Goal: Information Seeking & Learning: Learn about a topic

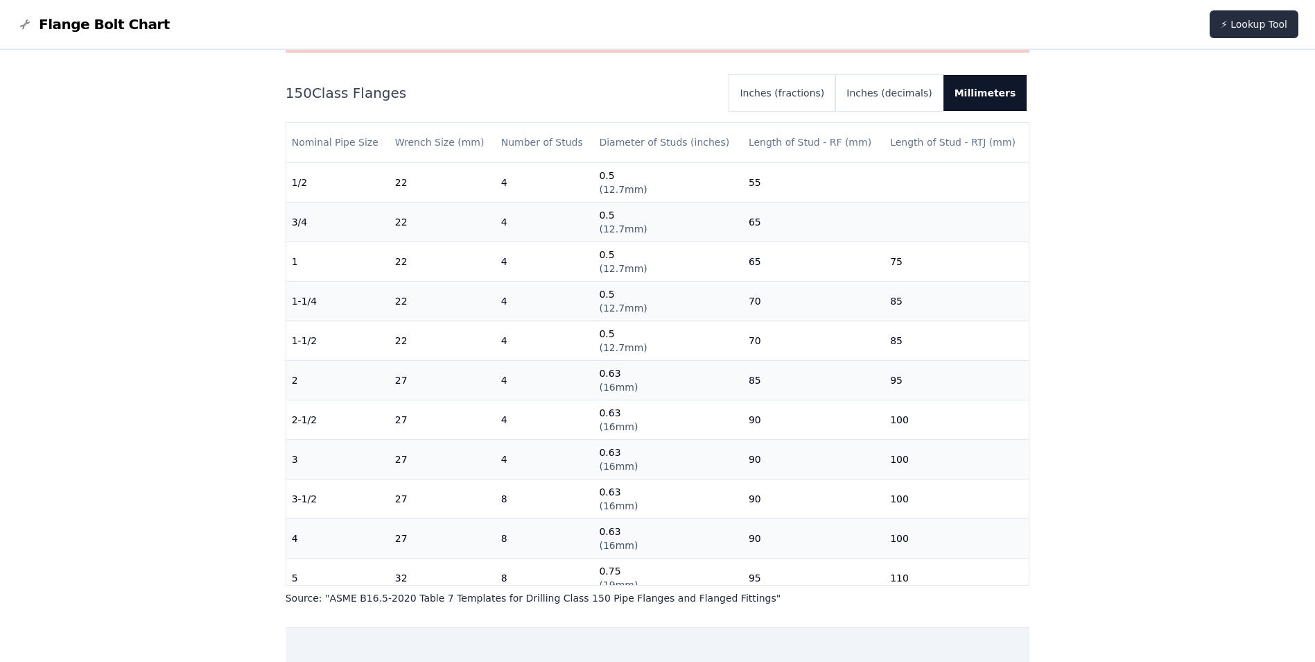
click at [1252, 32] on link "⚡ Lookup Tool" at bounding box center [1254, 24] width 89 height 28
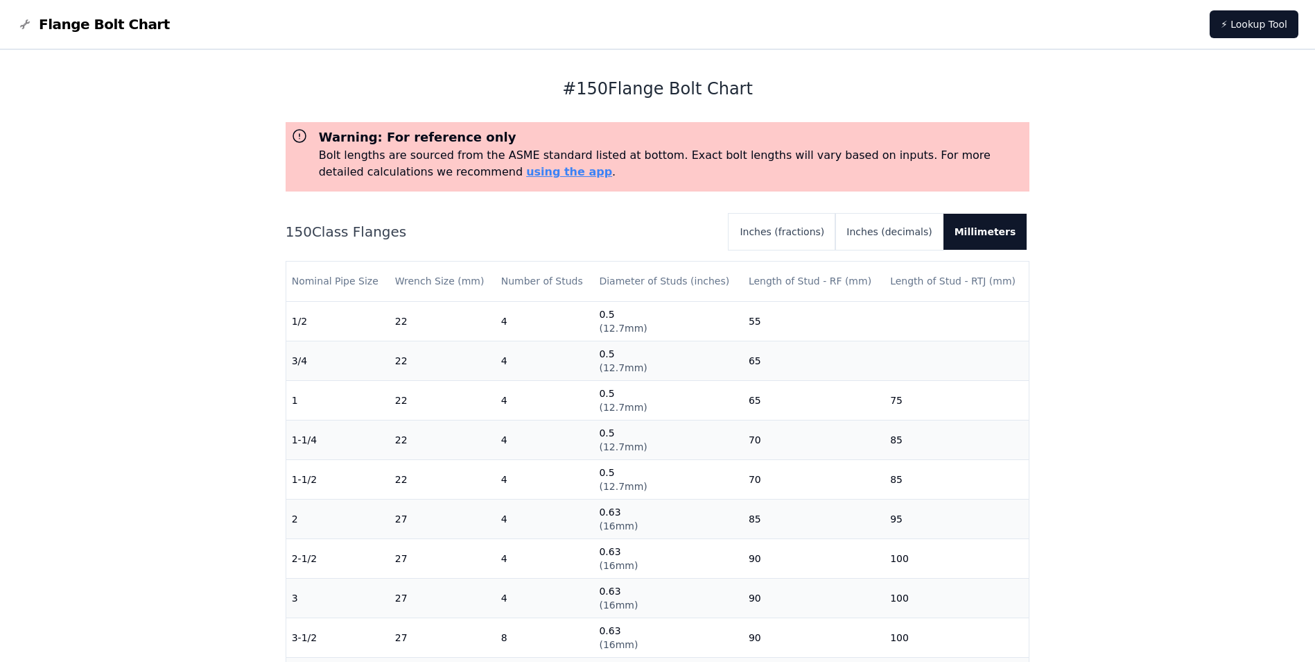
click at [61, 24] on span "Flange Bolt Chart" at bounding box center [104, 24] width 131 height 19
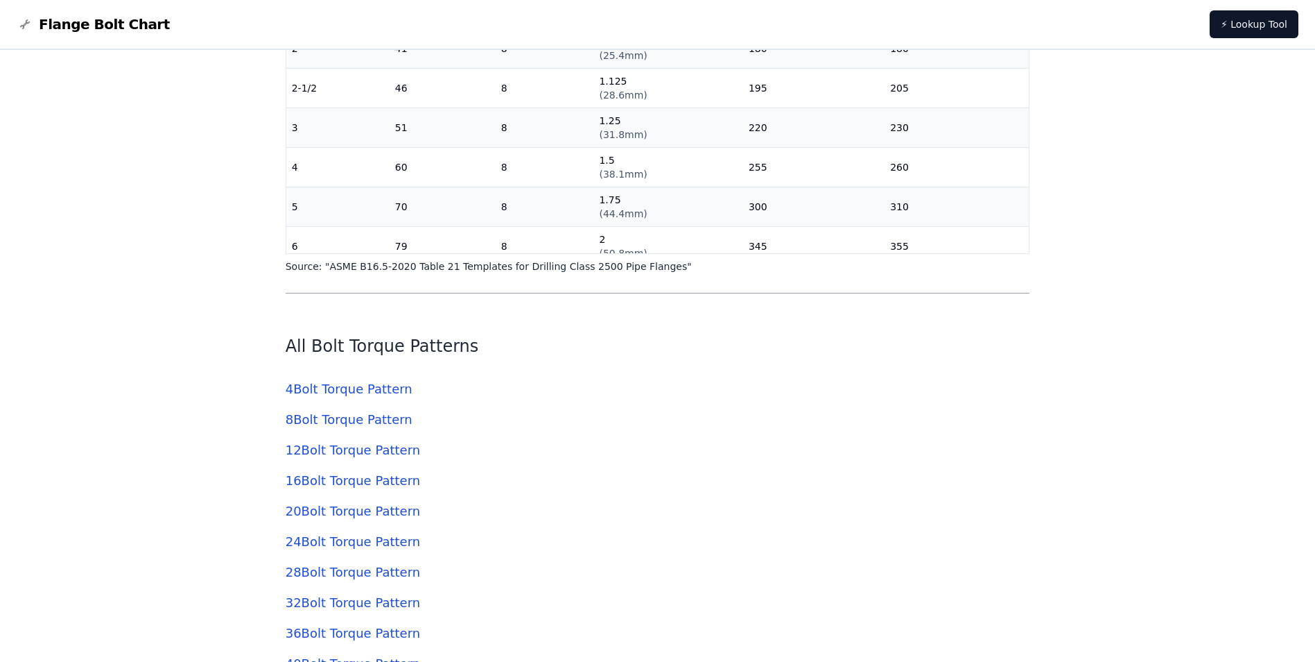
scroll to position [4091, 0]
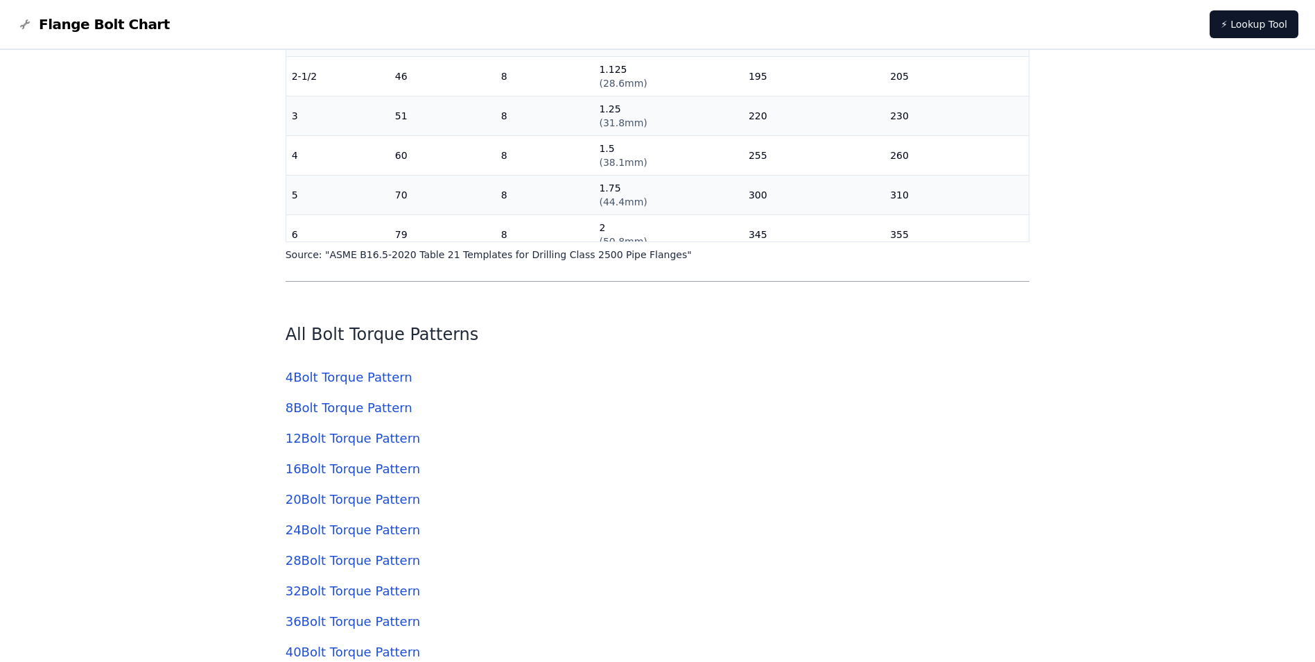
click at [344, 376] on link "4 Bolt Torque Pattern" at bounding box center [349, 377] width 127 height 15
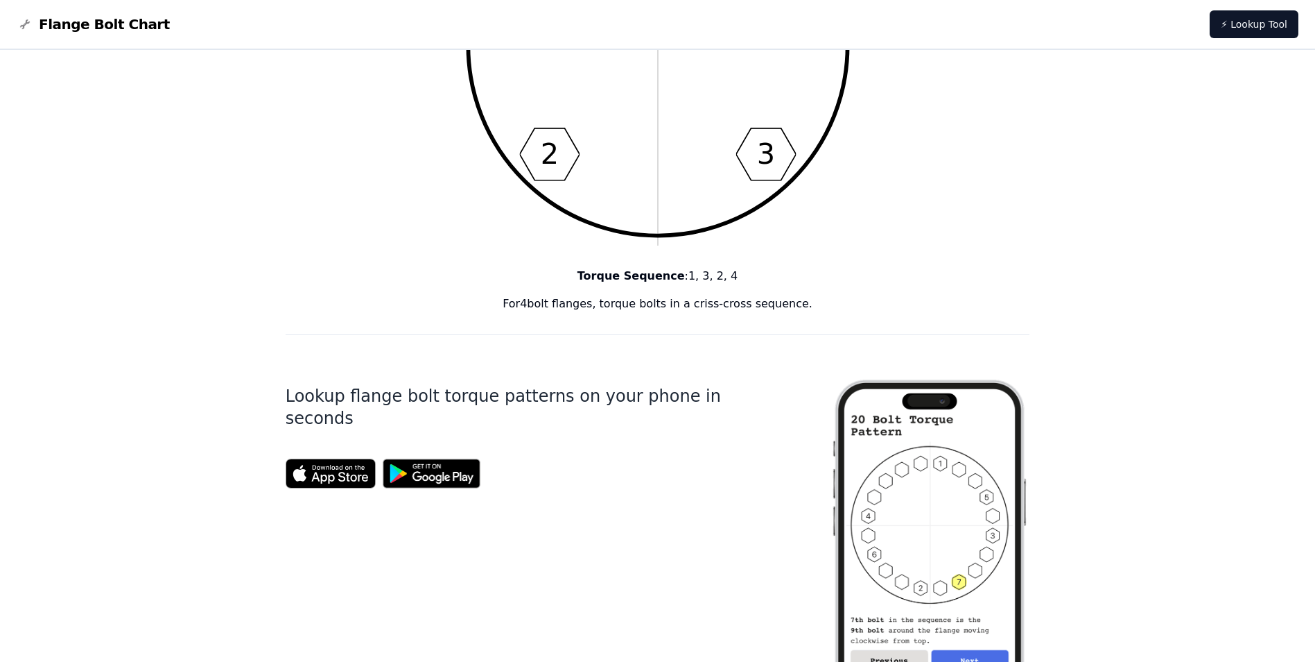
scroll to position [277, 0]
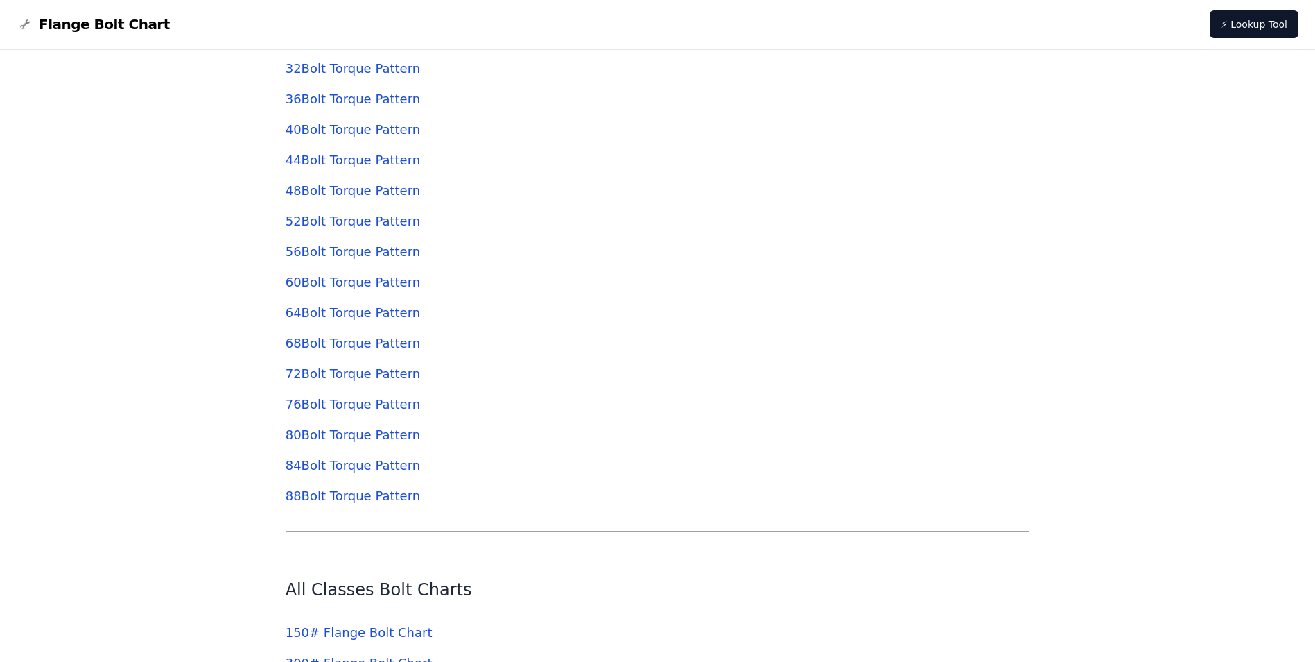
scroll to position [4646, 0]
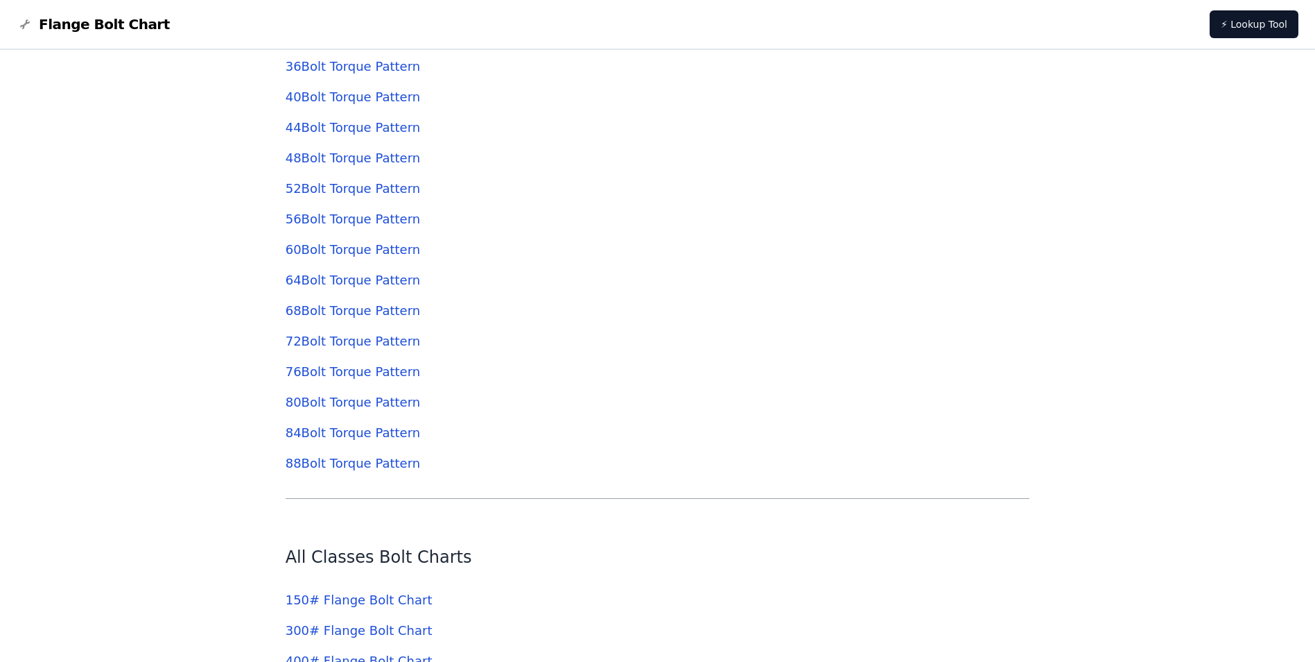
click at [356, 465] on link "88 Bolt Torque Pattern" at bounding box center [353, 463] width 135 height 15
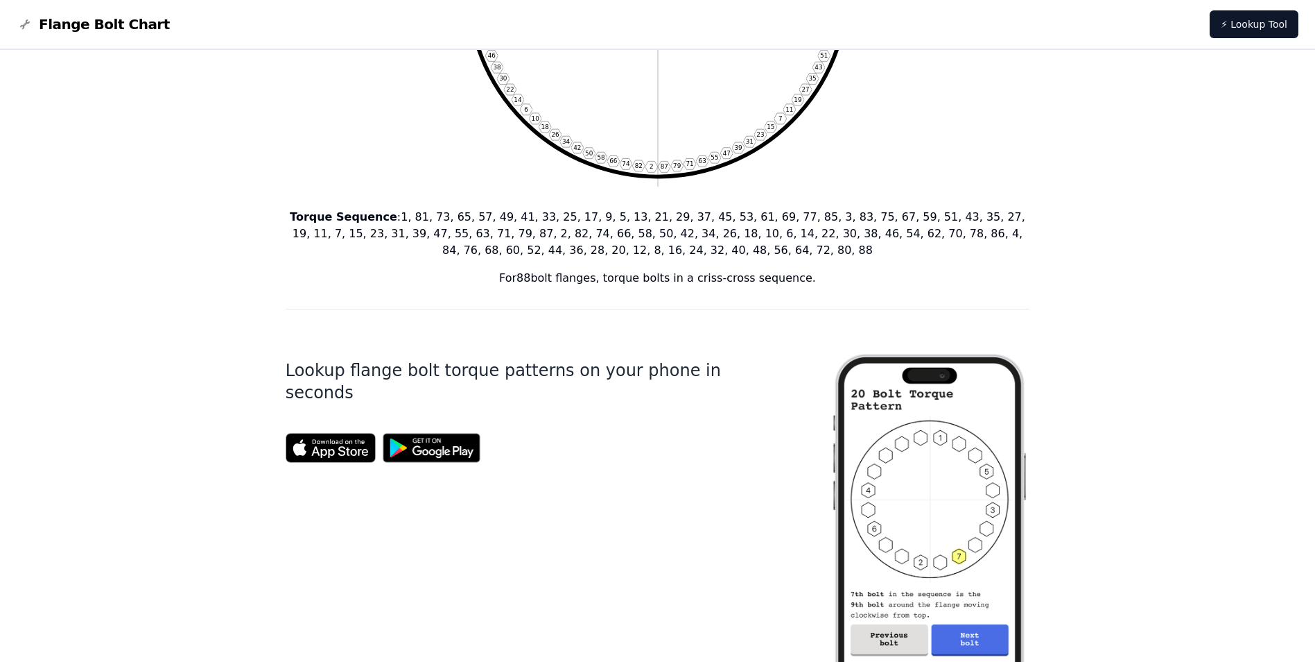
scroll to position [347, 0]
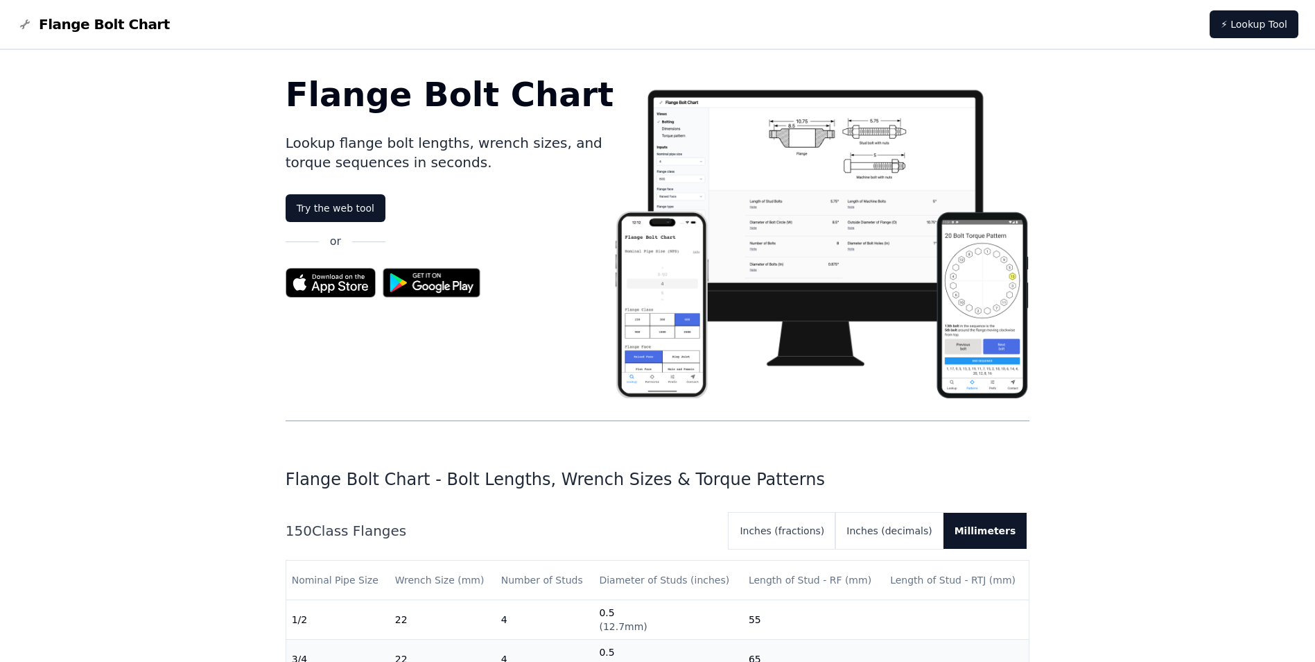
drag, startPoint x: 1122, startPoint y: 6, endPoint x: 999, endPoint y: 29, distance: 124.9
click at [999, 29] on nav "Flange Bolt Chart ⚡ Lookup Tool" at bounding box center [657, 25] width 1315 height 50
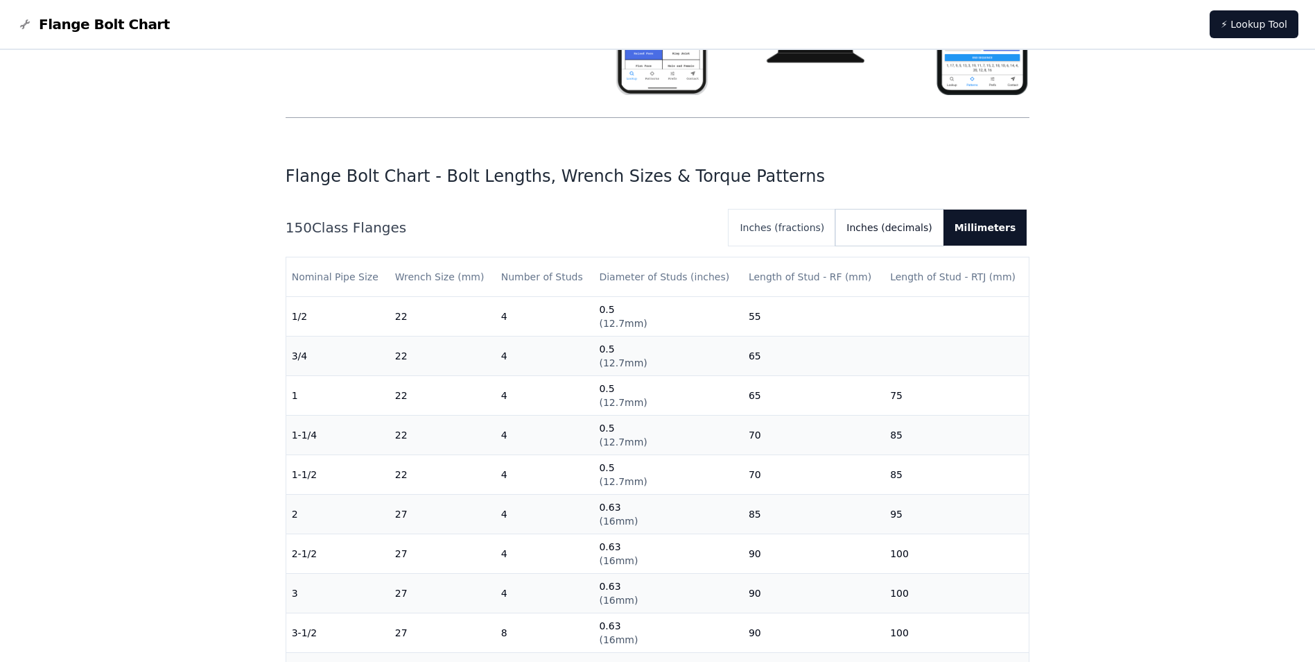
scroll to position [347, 0]
